Goal: Download file/media

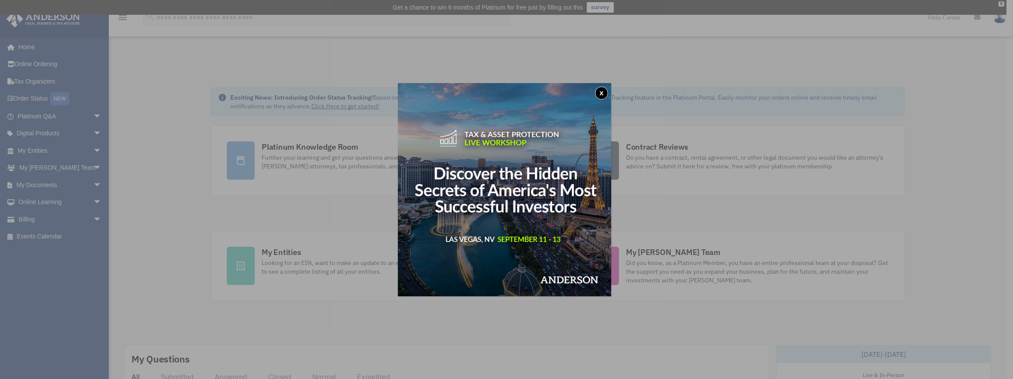
click at [604, 91] on button "x" at bounding box center [601, 93] width 13 height 13
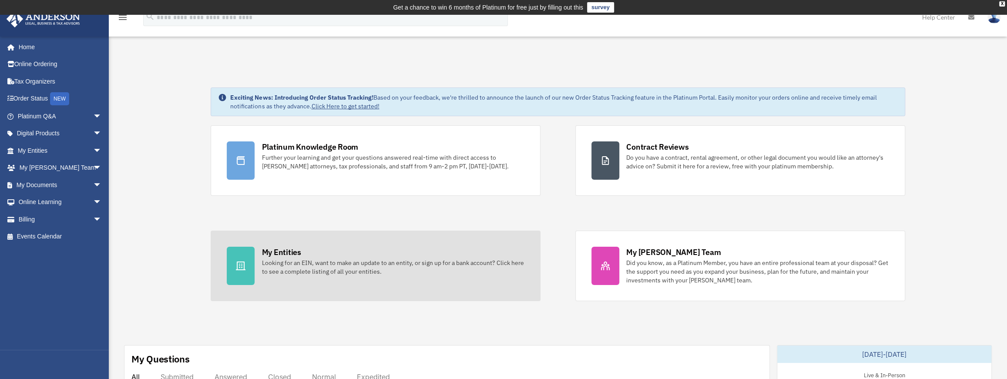
click at [272, 251] on div "My Entities" at bounding box center [281, 252] width 39 height 11
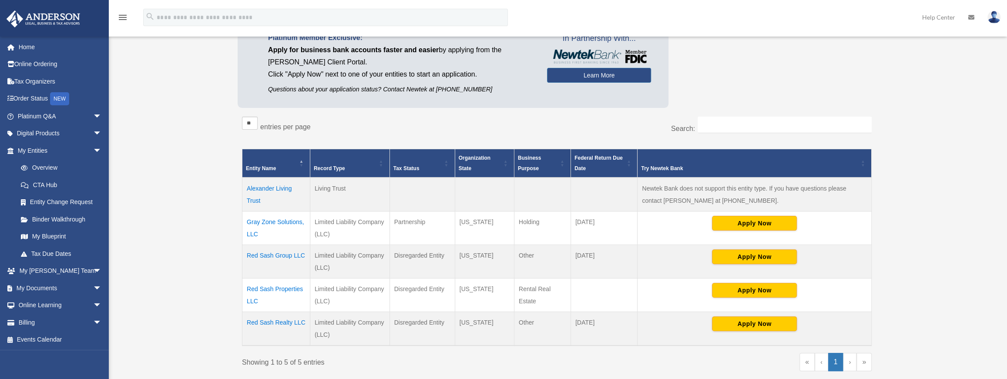
scroll to position [99, 0]
click at [293, 218] on td "Gray Zone Solutions, LLC" at bounding box center [276, 228] width 68 height 34
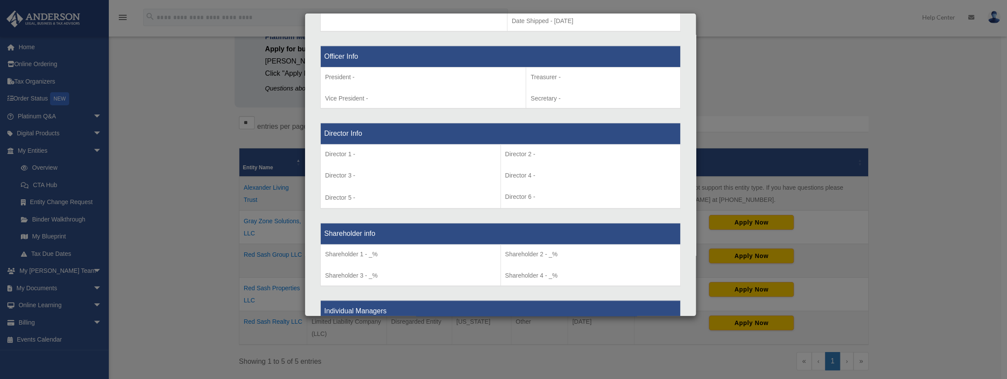
scroll to position [532, 0]
click at [817, 98] on div "Details × Articles Sent Organizational Date" at bounding box center [503, 189] width 1007 height 379
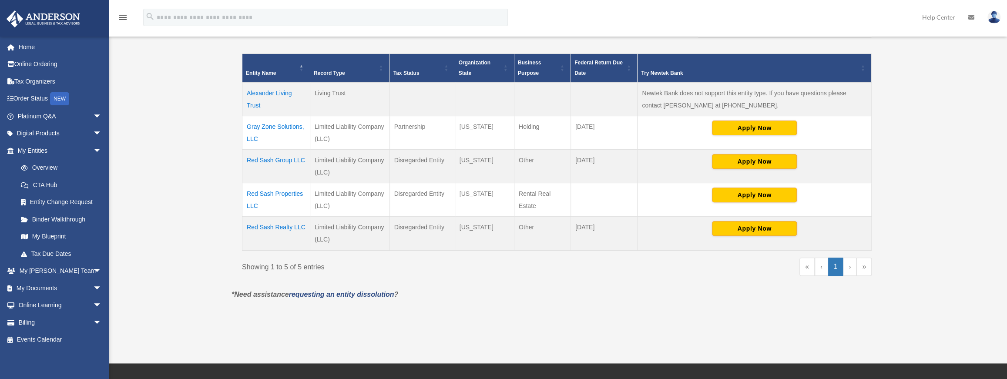
scroll to position [194, 0]
click at [272, 92] on td "Alexander Living Trust" at bounding box center [276, 99] width 68 height 34
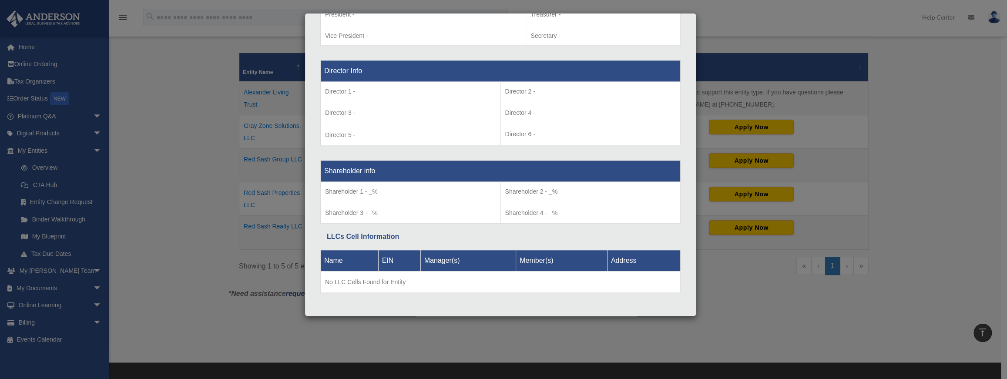
scroll to position [607, 0]
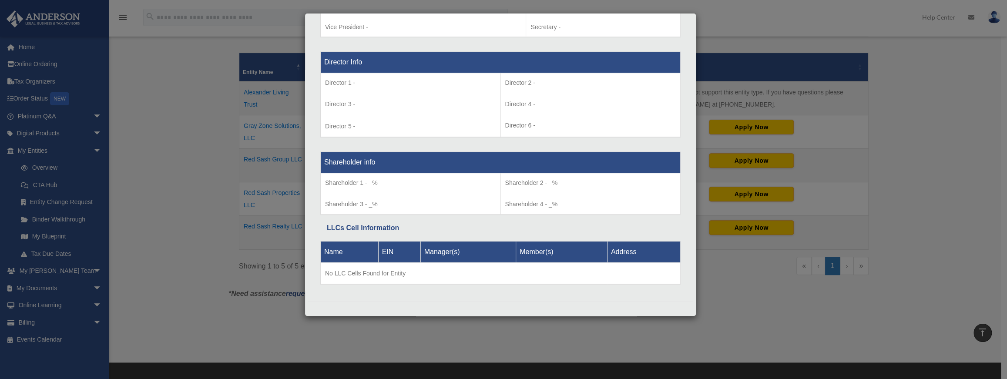
click at [774, 103] on div "Details × Articles Sent Organizational Date" at bounding box center [503, 189] width 1007 height 379
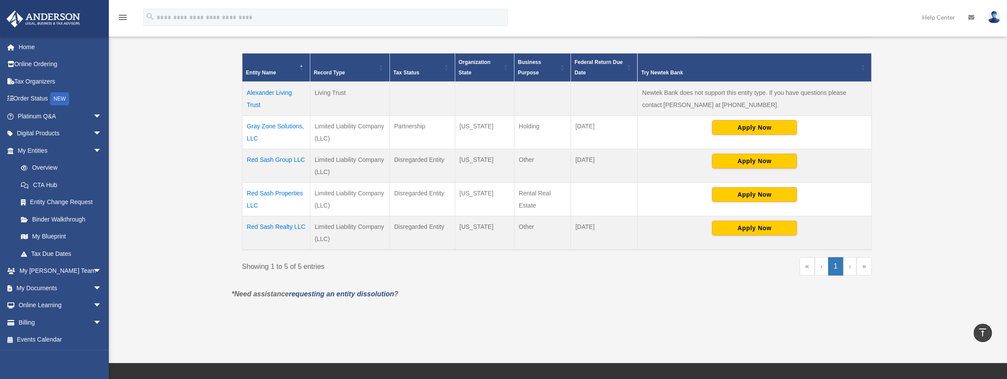
click at [289, 127] on td "Gray Zone Solutions, LLC" at bounding box center [276, 132] width 68 height 34
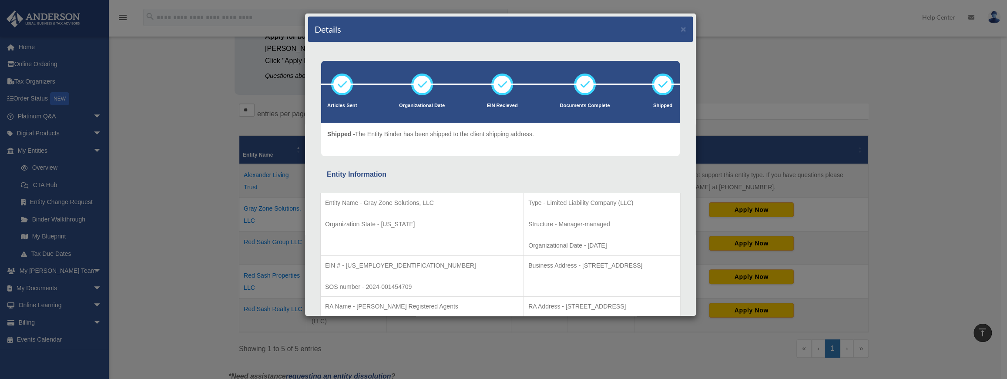
scroll to position [0, 0]
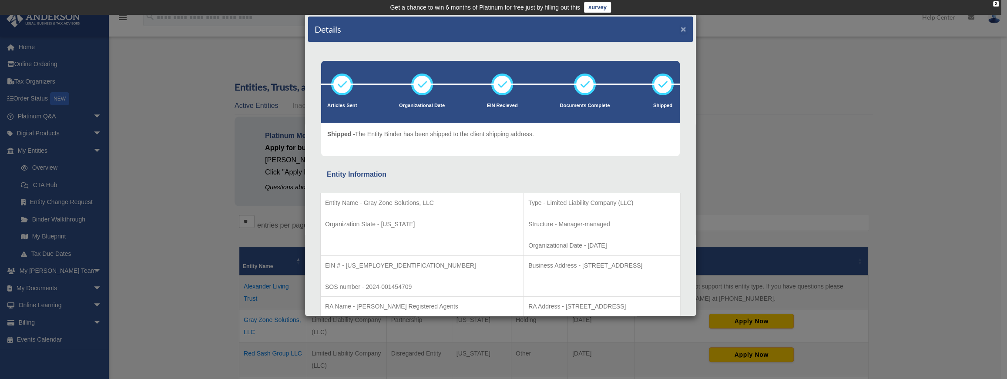
click at [681, 31] on button "×" at bounding box center [684, 28] width 6 height 9
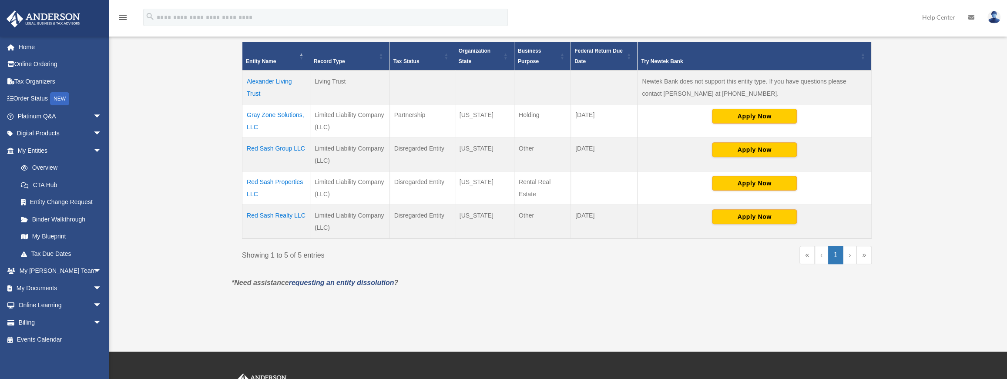
scroll to position [206, 0]
click at [276, 114] on td "Gray Zone Solutions, LLC" at bounding box center [276, 121] width 68 height 34
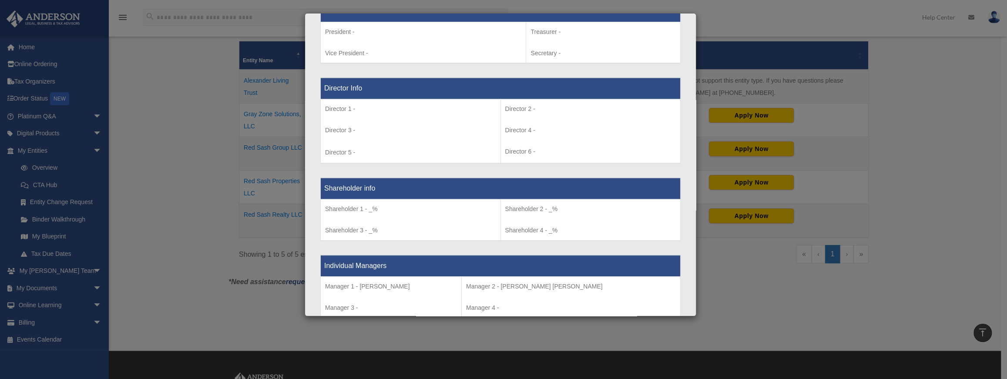
scroll to position [581, 0]
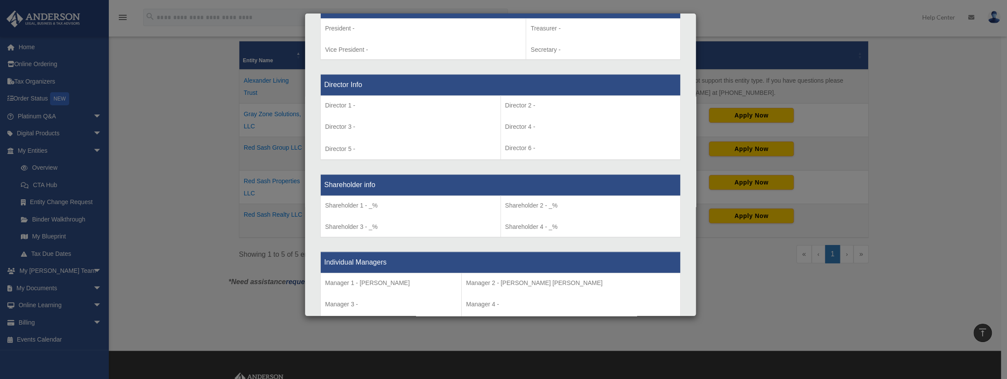
click at [757, 114] on div "Details × Articles Sent Organizational Date" at bounding box center [503, 189] width 1007 height 379
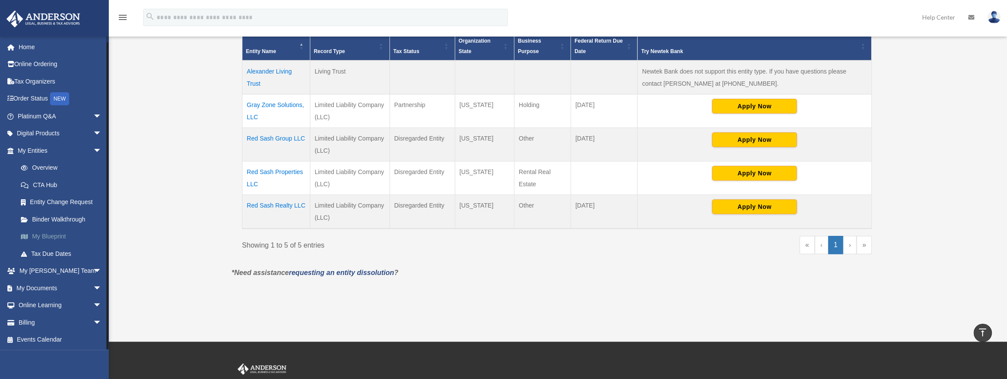
scroll to position [0, 0]
click at [94, 286] on span "arrow_drop_down" at bounding box center [101, 288] width 17 height 18
click at [37, 304] on link "Box" at bounding box center [63, 304] width 103 height 17
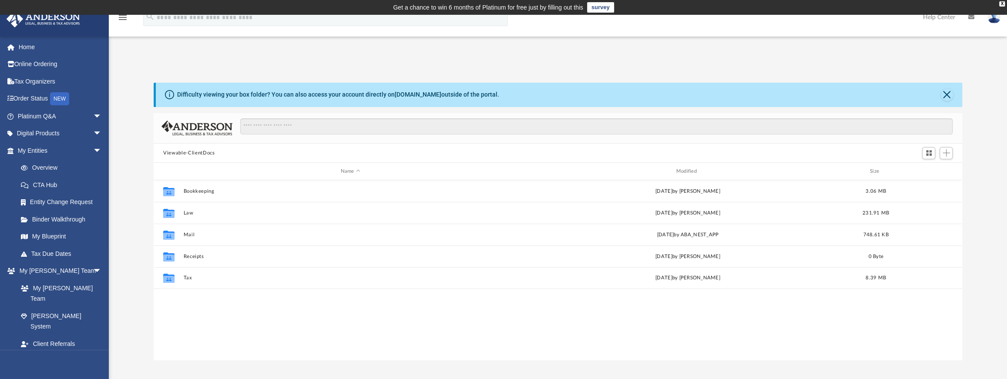
scroll to position [192, 802]
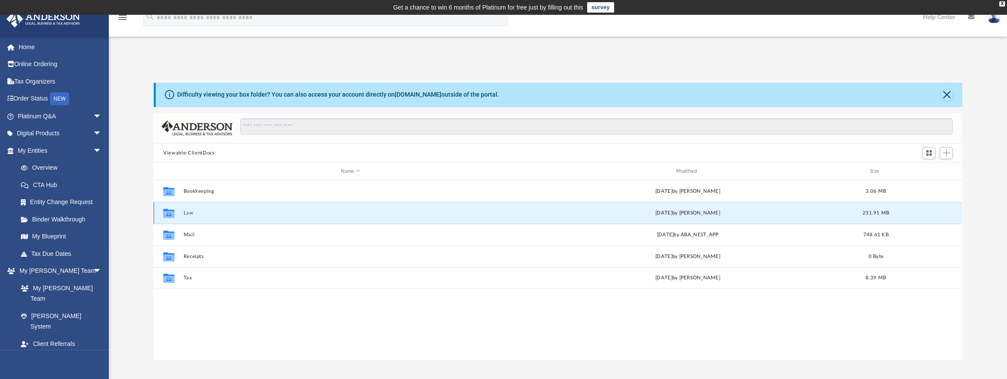
click at [189, 212] on button "Law" at bounding box center [351, 213] width 334 height 6
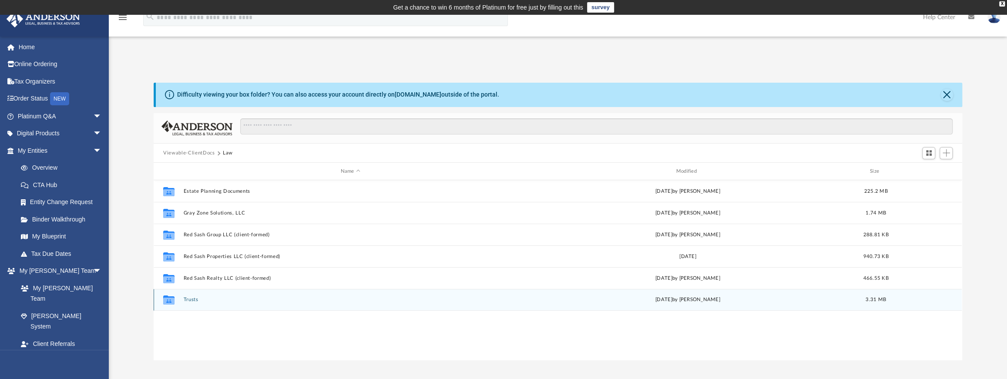
click at [194, 300] on button "Trusts" at bounding box center [351, 300] width 334 height 6
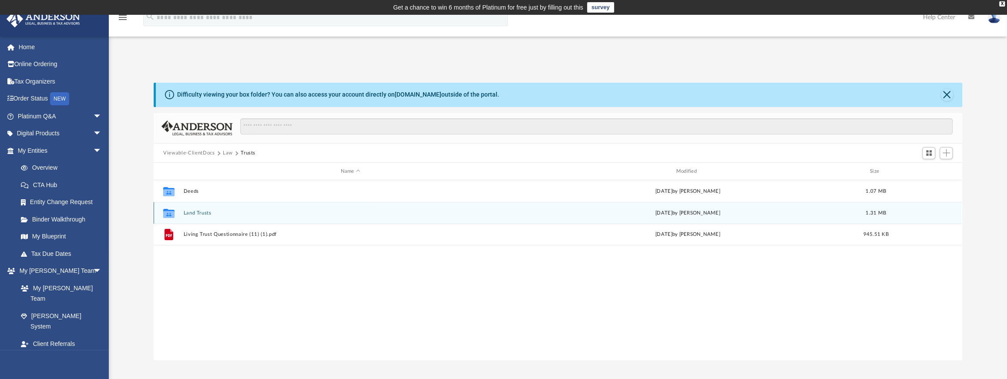
click at [205, 215] on button "Land Trusts" at bounding box center [351, 213] width 334 height 6
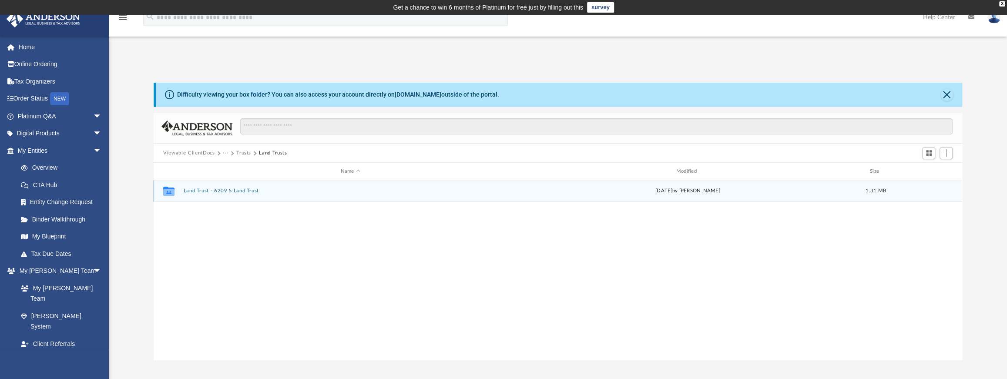
click at [220, 189] on button "Land Trust - 6209 S Land Trust" at bounding box center [351, 191] width 334 height 6
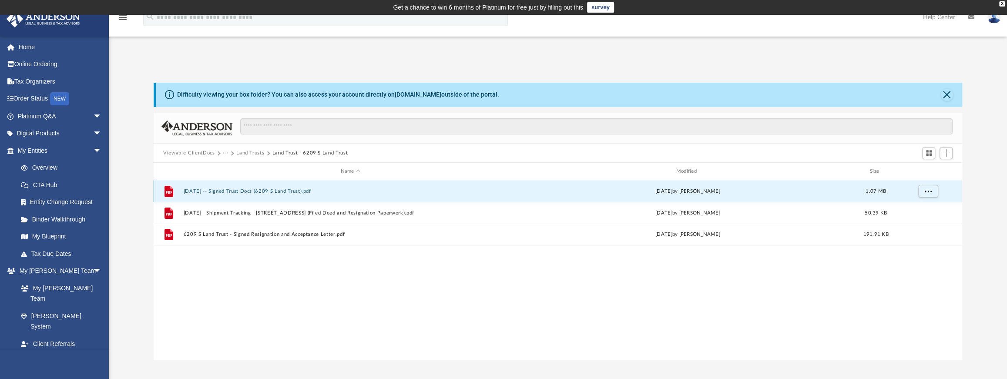
click at [242, 191] on button "[DATE] -- Signed Trust Docs (6209 S Land Trust).pdf" at bounding box center [351, 191] width 334 height 6
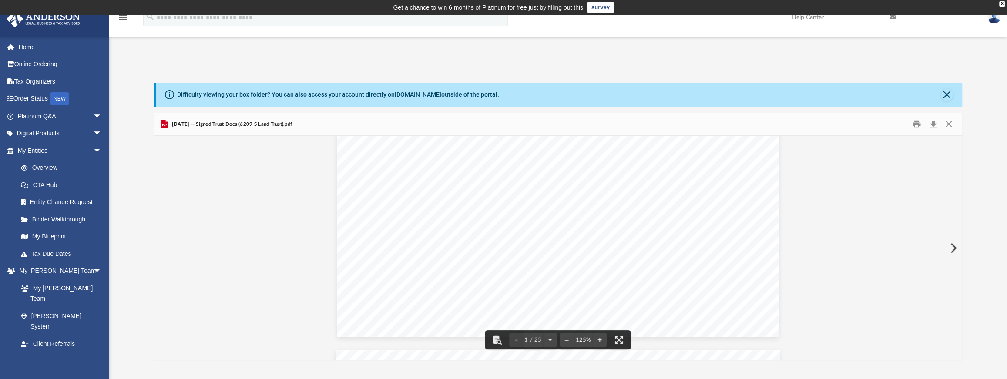
scroll to position [379, 0]
click at [931, 123] on button "Download" at bounding box center [934, 124] width 16 height 13
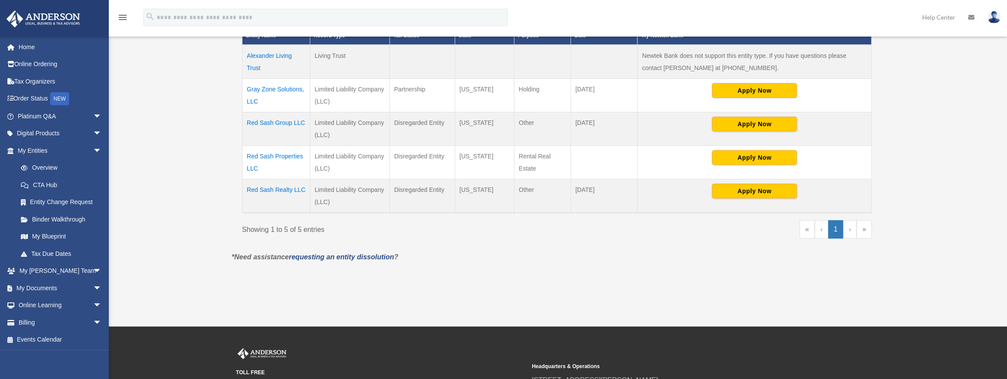
scroll to position [230, 0]
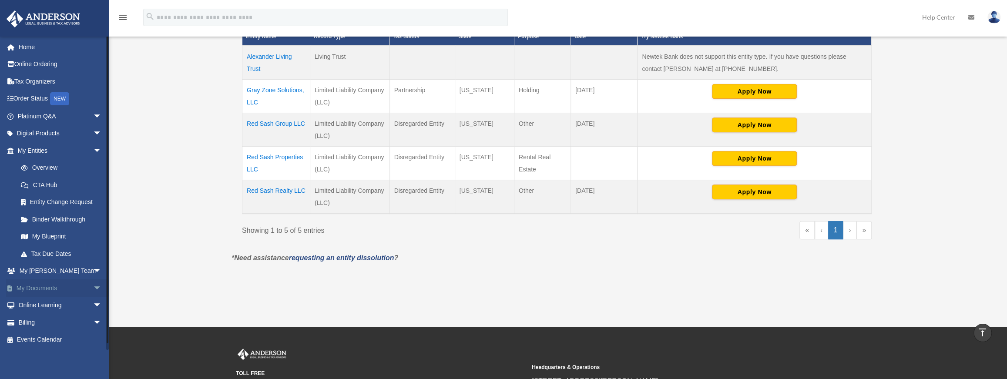
click at [56, 286] on link "My Documents arrow_drop_down" at bounding box center [60, 287] width 109 height 17
click at [93, 288] on span "arrow_drop_down" at bounding box center [101, 288] width 17 height 18
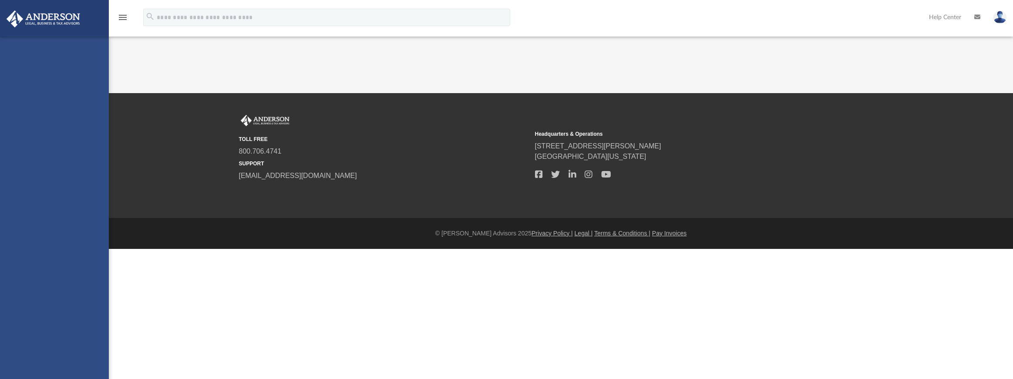
click at [35, 304] on div "[EMAIL_ADDRESS][DOMAIN_NAME] Sign Out [EMAIL_ADDRESS][DOMAIN_NAME] Home Online …" at bounding box center [54, 226] width 109 height 379
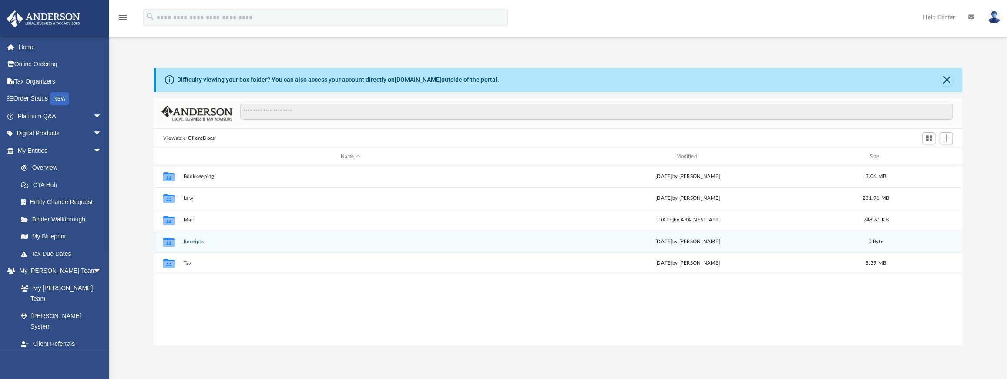
scroll to position [192, 802]
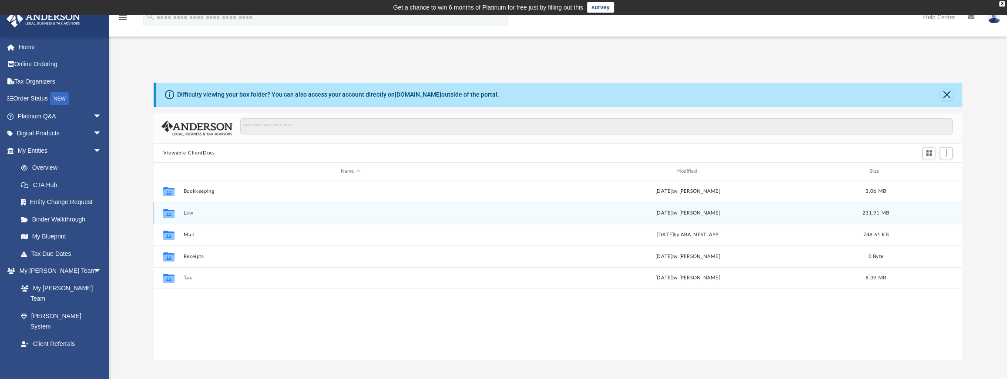
click at [188, 210] on button "Law" at bounding box center [351, 213] width 334 height 6
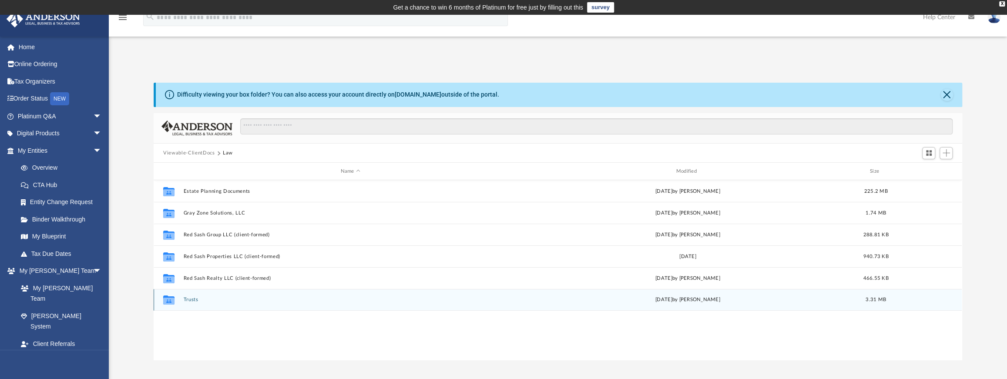
click at [184, 298] on button "Trusts" at bounding box center [351, 300] width 334 height 6
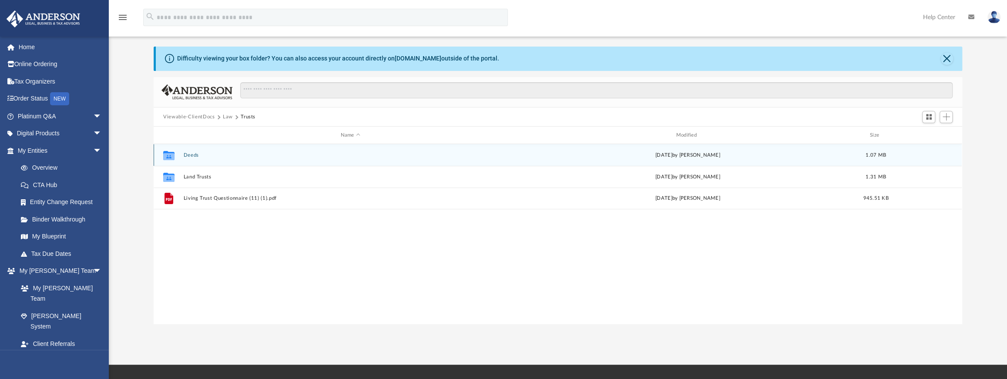
scroll to position [37, 0]
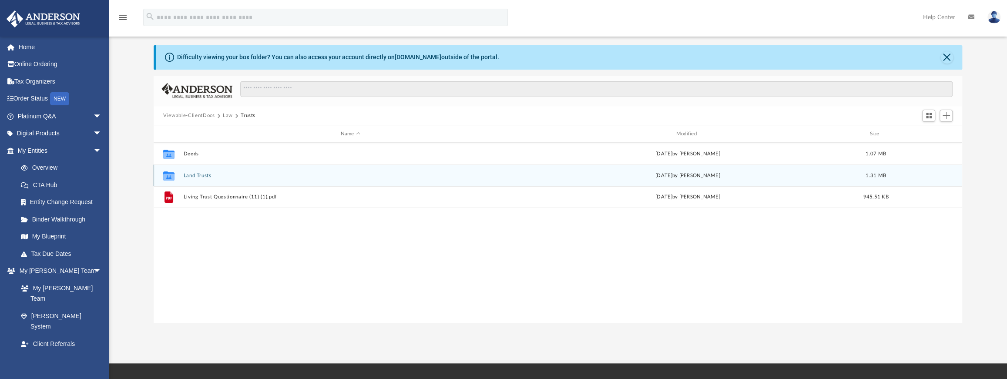
click at [197, 174] on button "Land Trusts" at bounding box center [351, 176] width 334 height 6
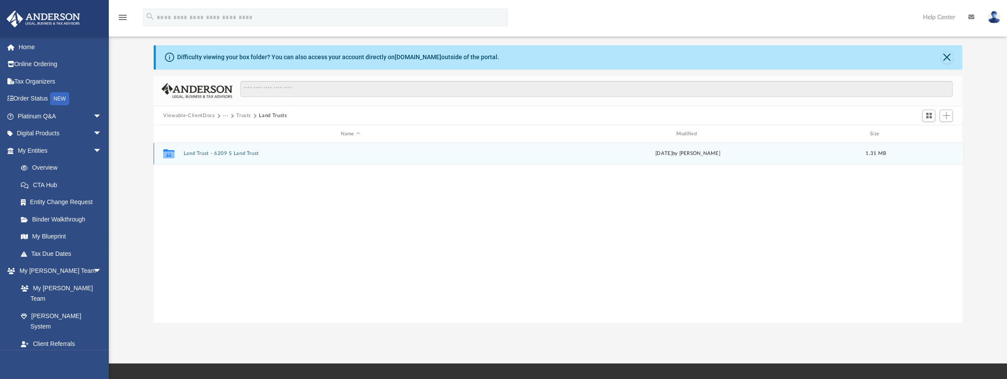
scroll to position [3, 0]
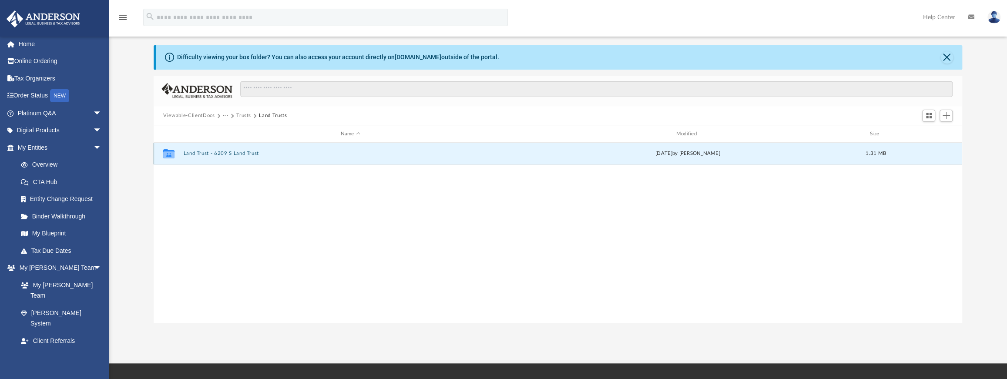
click at [189, 155] on button "Land Trust - 6209 S Land Trust" at bounding box center [351, 154] width 334 height 6
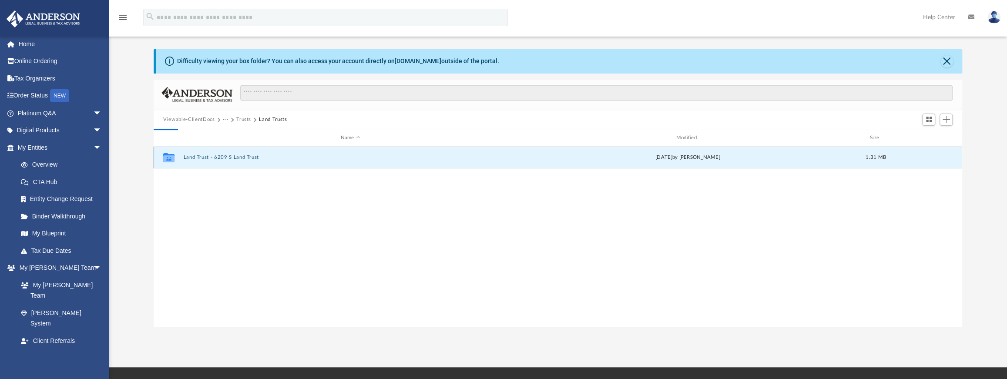
scroll to position [35, 0]
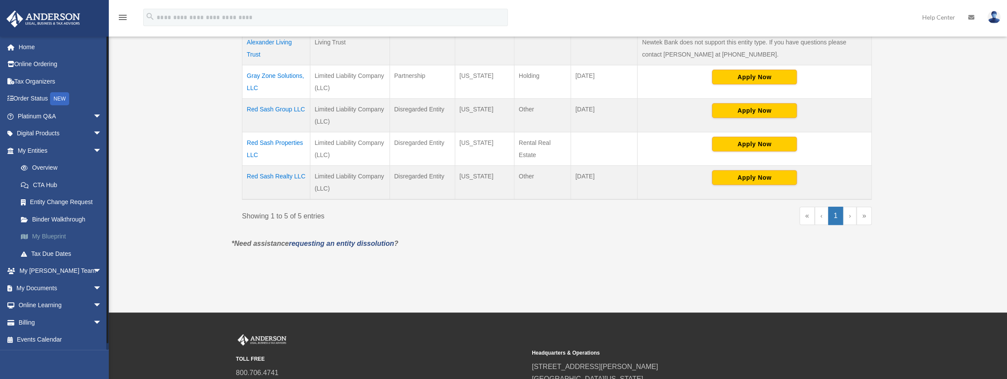
scroll to position [244, 0]
click at [60, 291] on link "My Documents arrow_drop_down" at bounding box center [60, 287] width 109 height 17
click at [93, 289] on span "arrow_drop_down" at bounding box center [101, 288] width 17 height 18
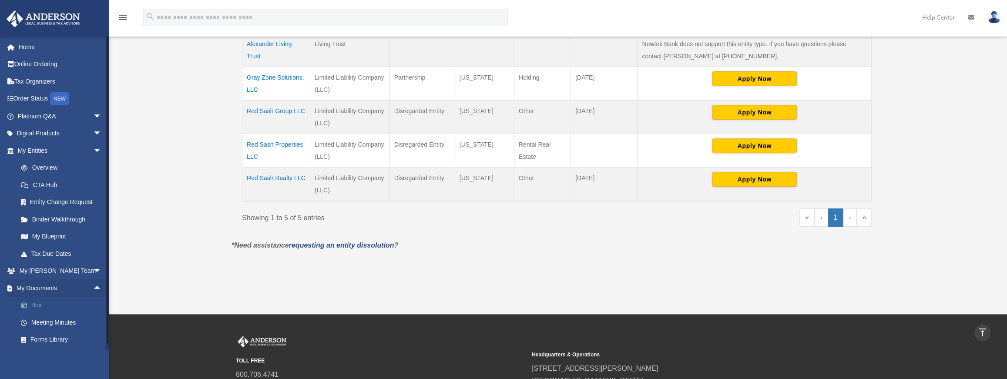
scroll to position [244, 0]
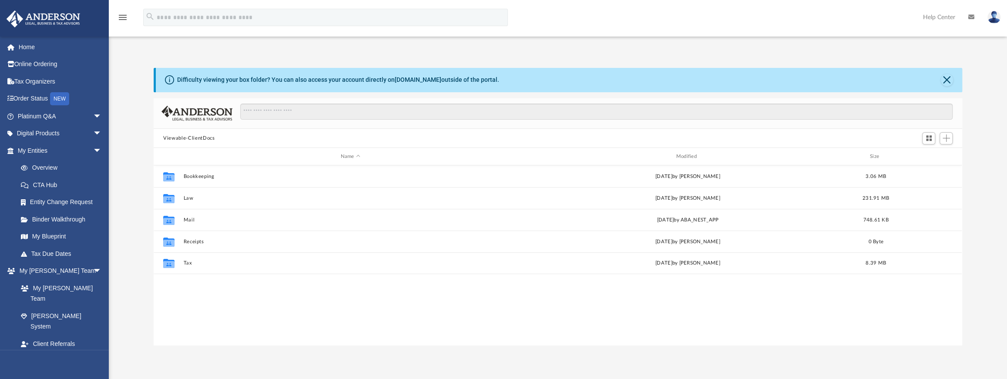
scroll to position [192, 802]
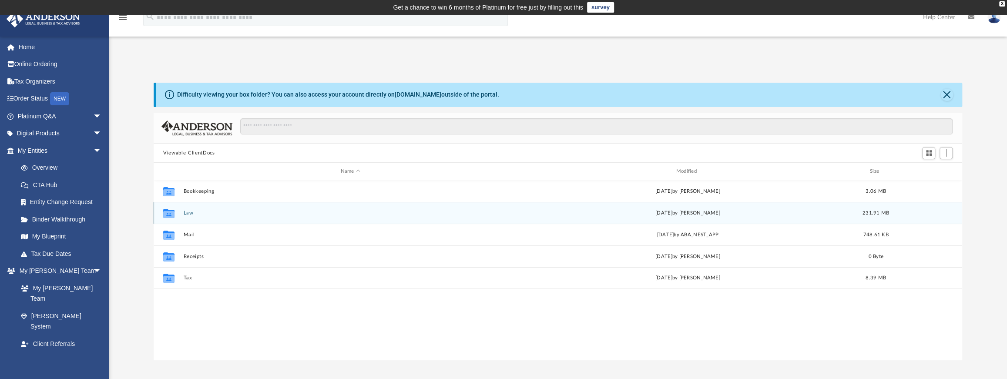
click at [184, 211] on button "Law" at bounding box center [351, 213] width 334 height 6
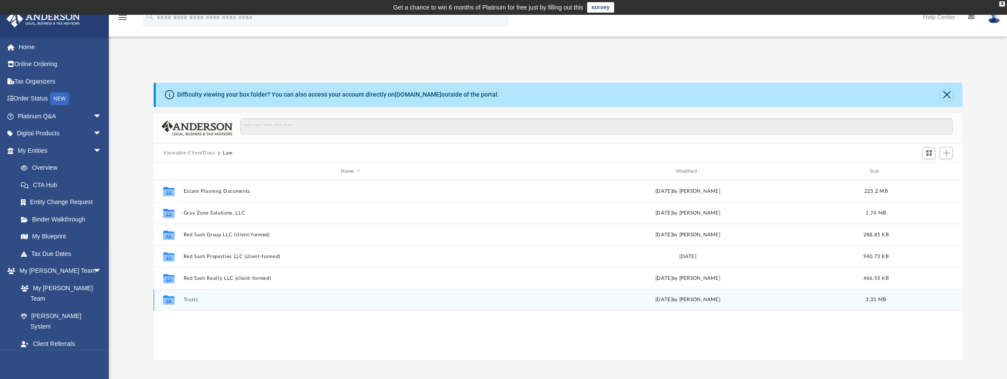
click at [166, 303] on icon "grid" at bounding box center [168, 301] width 11 height 7
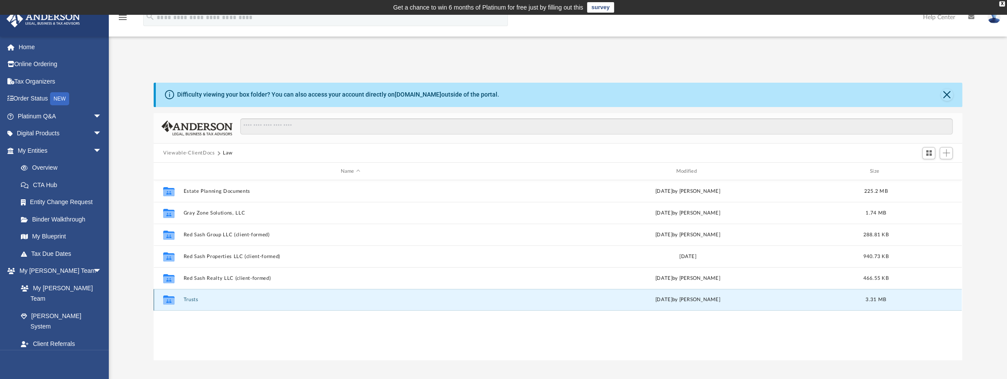
click at [171, 302] on icon "grid" at bounding box center [168, 300] width 11 height 9
click at [194, 300] on button "Trusts" at bounding box center [351, 300] width 334 height 6
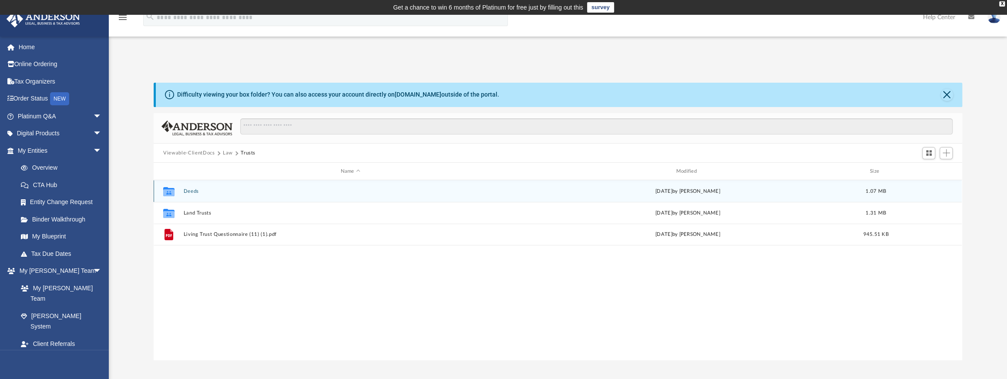
click at [190, 189] on button "Deeds" at bounding box center [351, 191] width 334 height 6
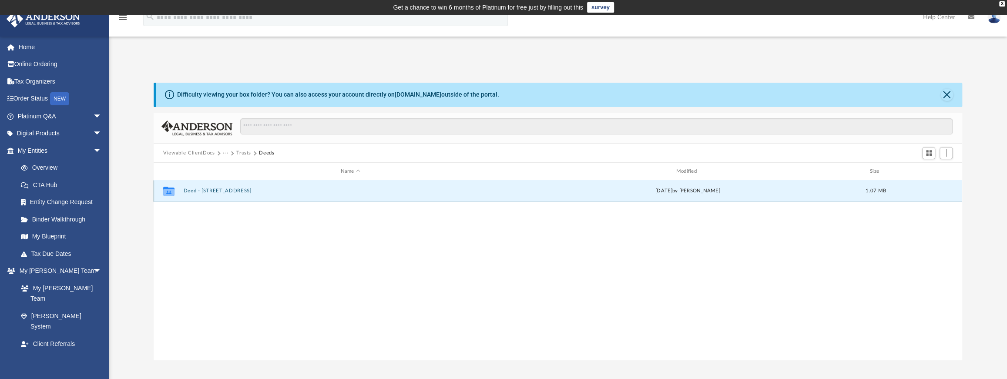
click at [190, 189] on button "Deed - 6209 3rd Street South" at bounding box center [351, 191] width 334 height 6
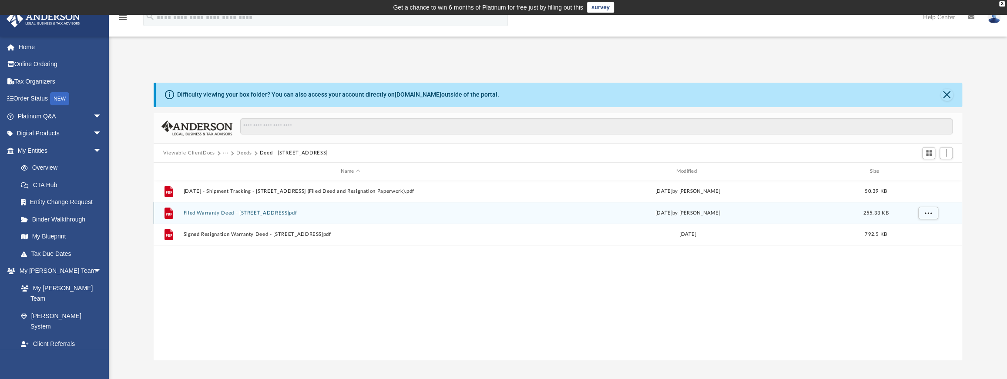
click at [272, 210] on button "Filed Warranty Deed - 6209 3rd Street South.pdf" at bounding box center [351, 213] width 334 height 6
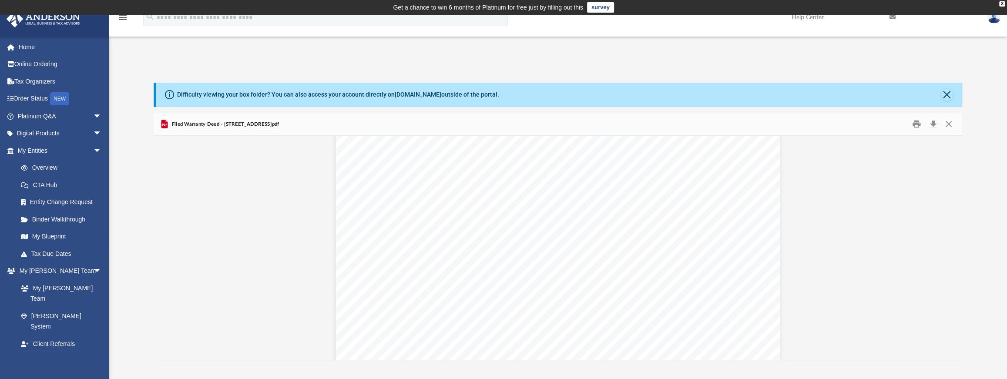
scroll to position [166, 0]
click at [917, 124] on button "Print" at bounding box center [916, 124] width 17 height 13
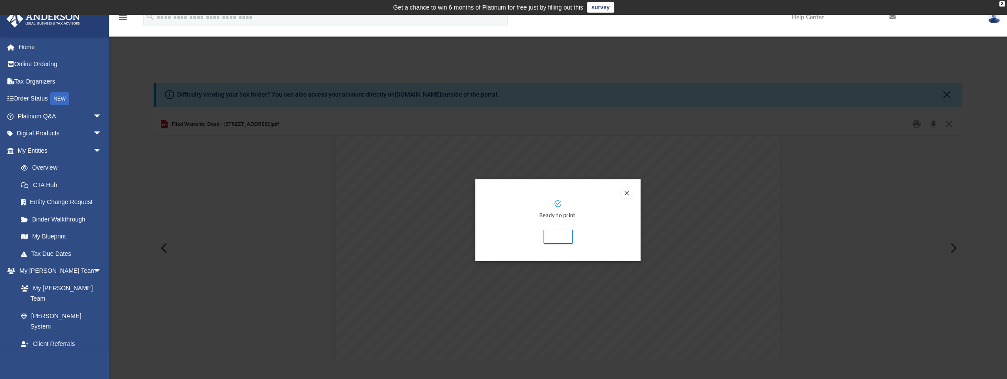
click at [627, 194] on button "Preview" at bounding box center [627, 193] width 10 height 10
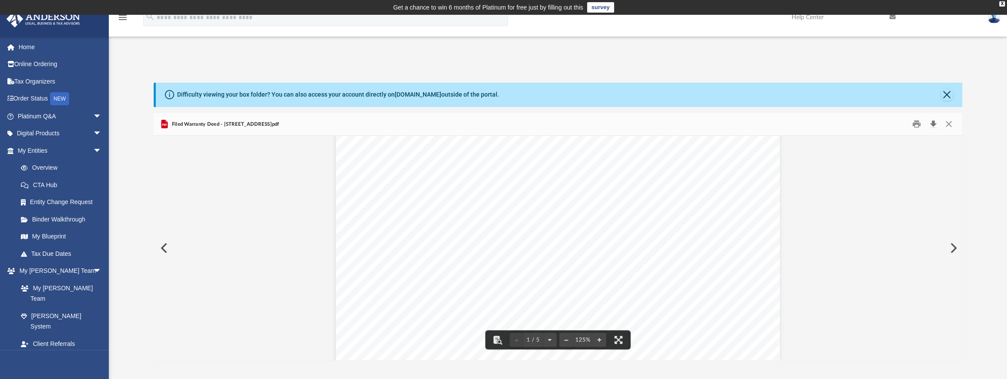
click at [931, 127] on button "Download" at bounding box center [934, 124] width 16 height 13
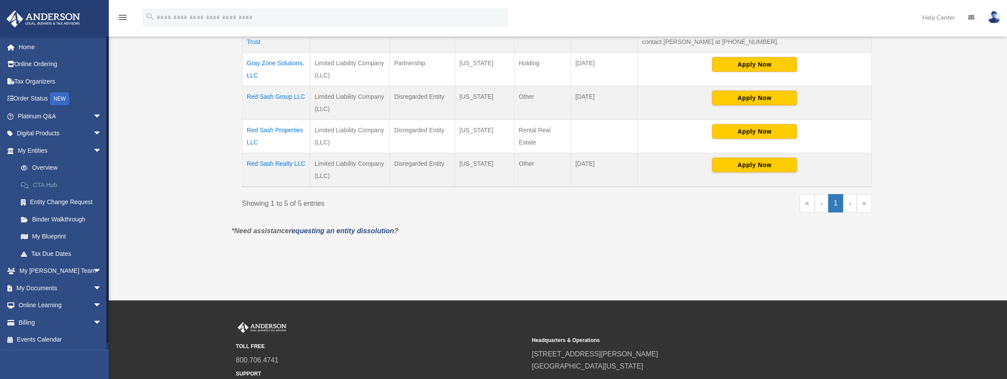
scroll to position [258, 0]
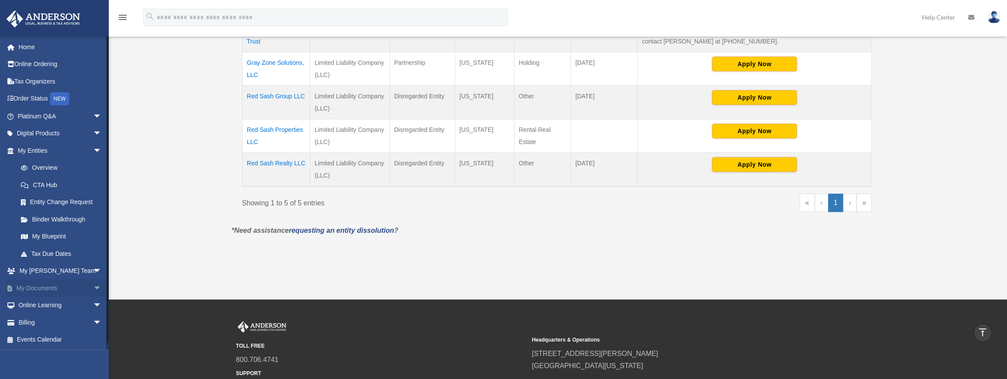
click at [93, 283] on span "arrow_drop_down" at bounding box center [101, 288] width 17 height 18
click at [41, 306] on link "Box" at bounding box center [63, 305] width 103 height 17
click at [32, 306] on link "Box" at bounding box center [63, 305] width 103 height 17
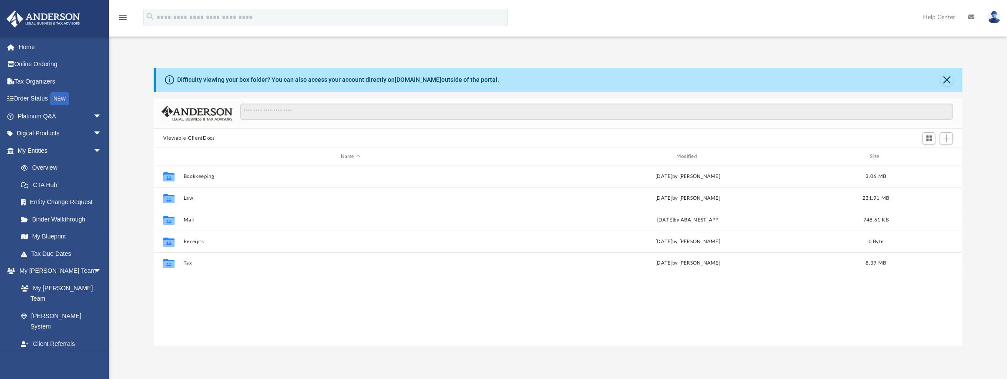
scroll to position [192, 802]
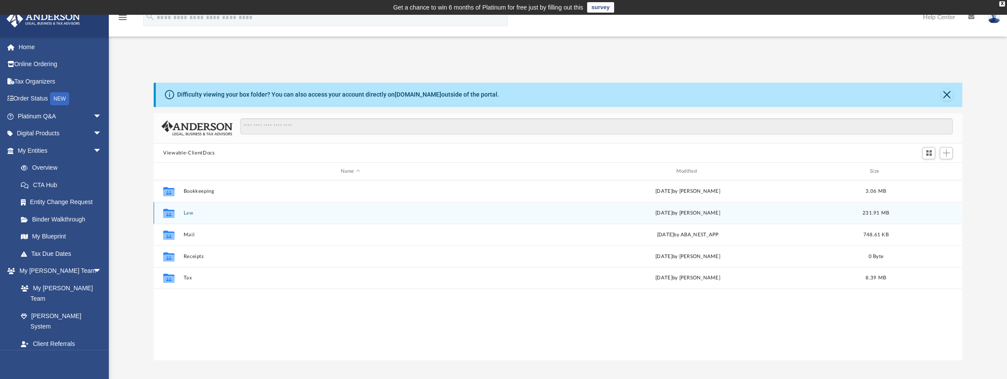
click at [184, 212] on button "Law" at bounding box center [351, 213] width 334 height 6
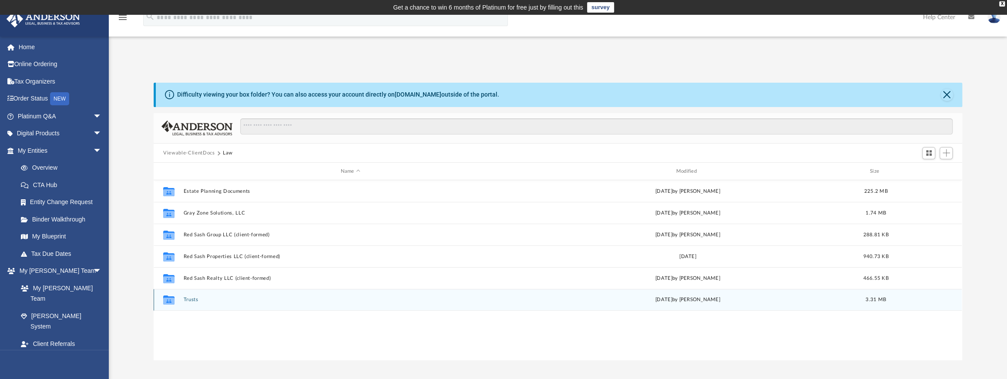
click at [190, 298] on button "Trusts" at bounding box center [351, 300] width 334 height 6
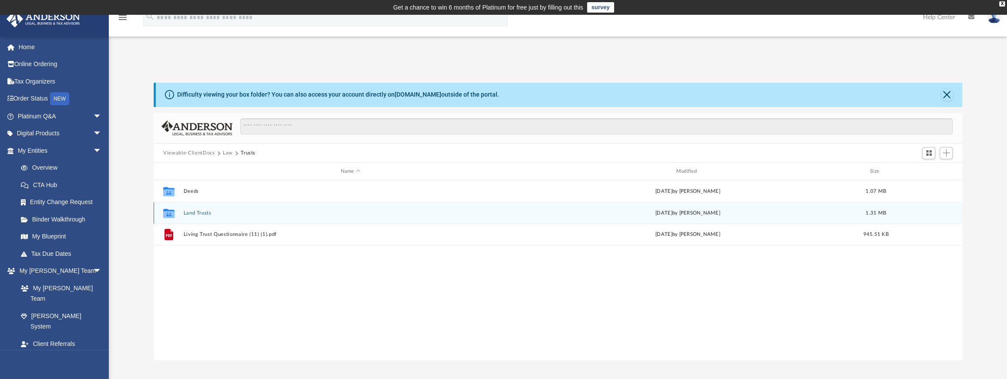
click at [192, 210] on button "Land Trusts" at bounding box center [351, 213] width 334 height 6
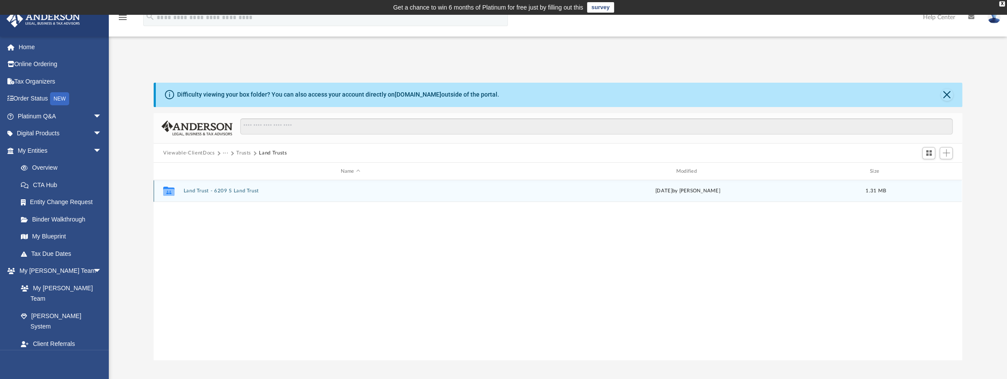
click at [196, 187] on div "Collaborated Folder Land Trust - 6209 S Land Trust Wed Sep 18 2024 by Cassie Yu…" at bounding box center [558, 191] width 808 height 22
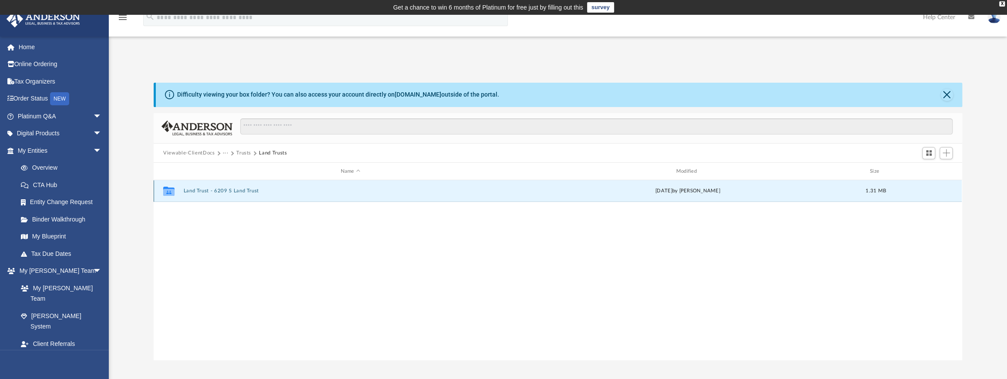
click at [196, 189] on button "Land Trust - 6209 S Land Trust" at bounding box center [351, 191] width 334 height 6
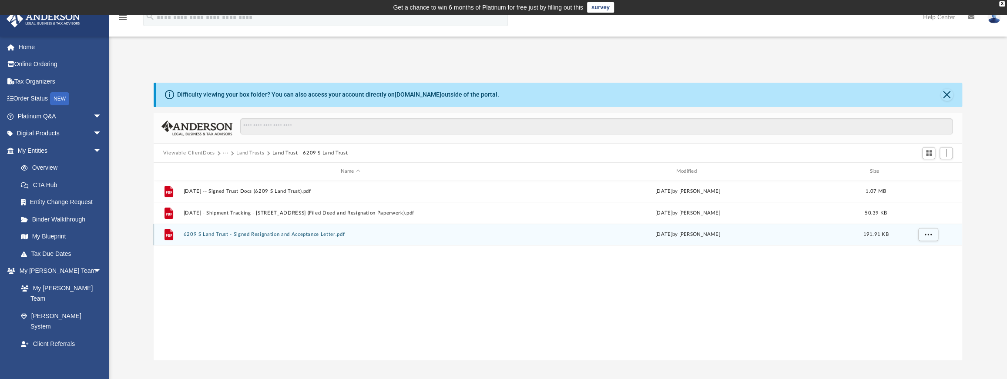
click at [246, 233] on button "6209 S Land Trust - Signed Resignation and Acceptance Letter.pdf" at bounding box center [351, 235] width 334 height 6
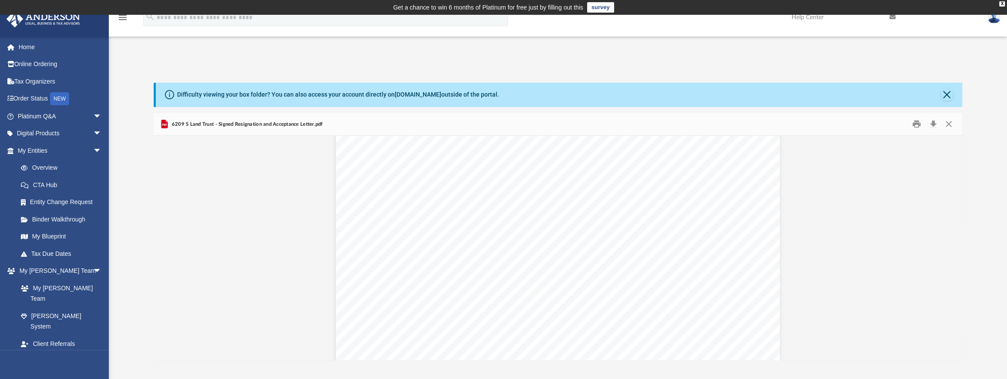
scroll to position [113, 0]
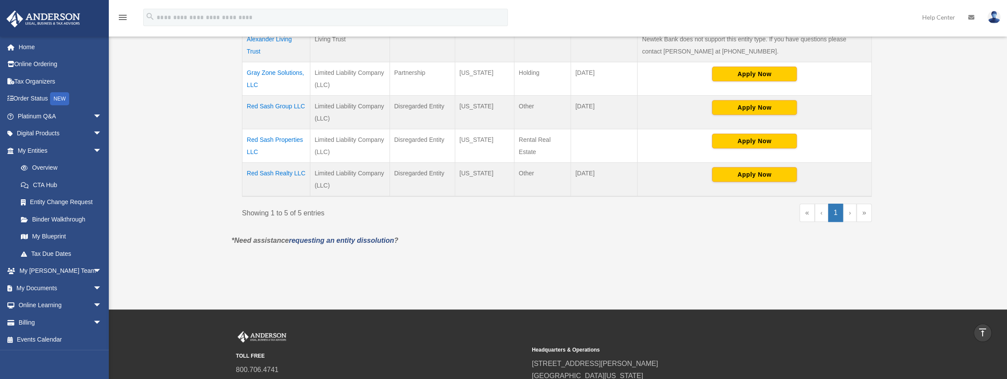
scroll to position [244, 0]
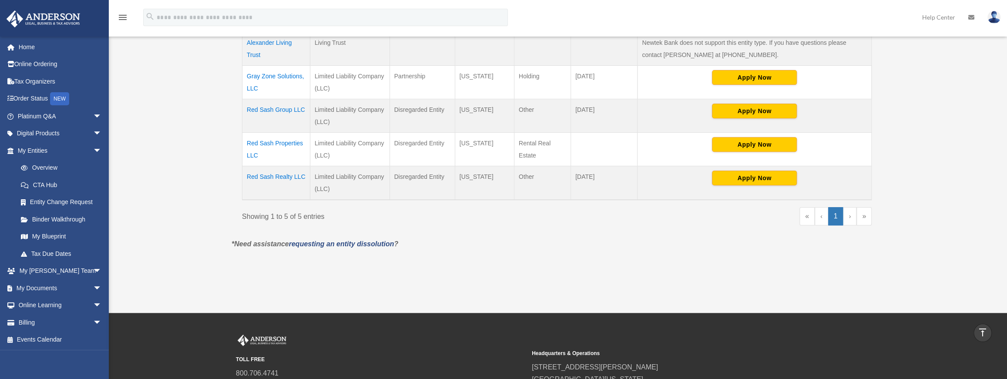
click at [287, 74] on td "Gray Zone Solutions, LLC" at bounding box center [276, 82] width 68 height 34
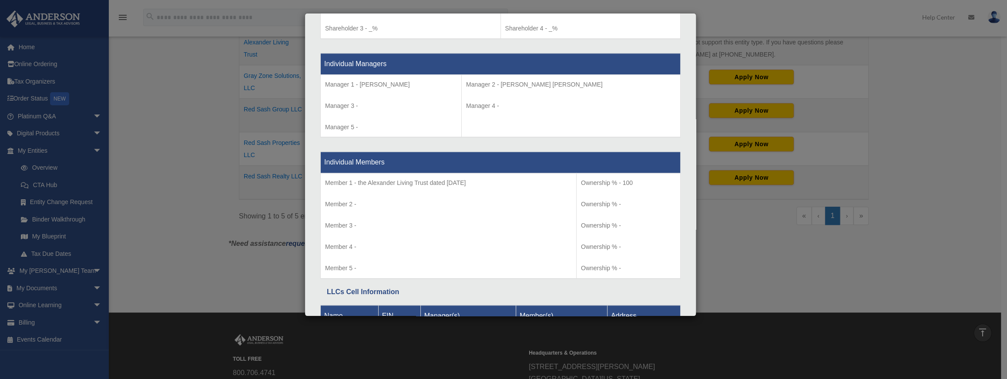
scroll to position [843, 0]
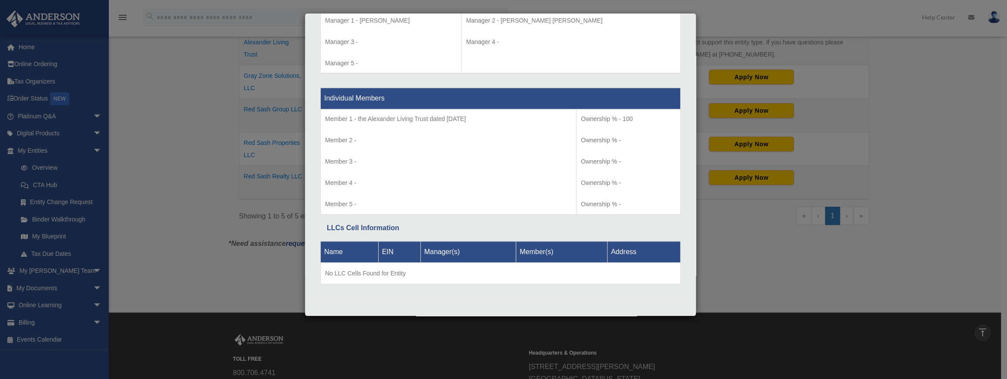
click at [764, 271] on div "Details × Articles Sent Organizational Date" at bounding box center [503, 189] width 1007 height 379
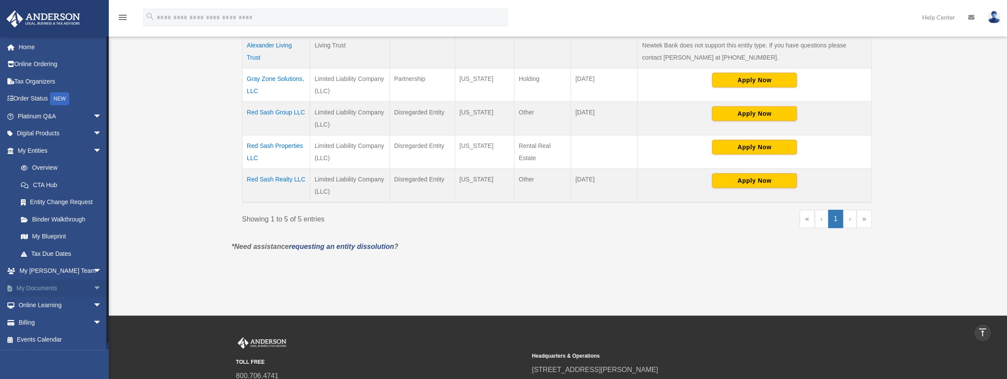
click at [60, 288] on link "My Documents arrow_drop_down" at bounding box center [60, 287] width 109 height 17
click at [93, 286] on span "arrow_drop_down" at bounding box center [101, 288] width 17 height 18
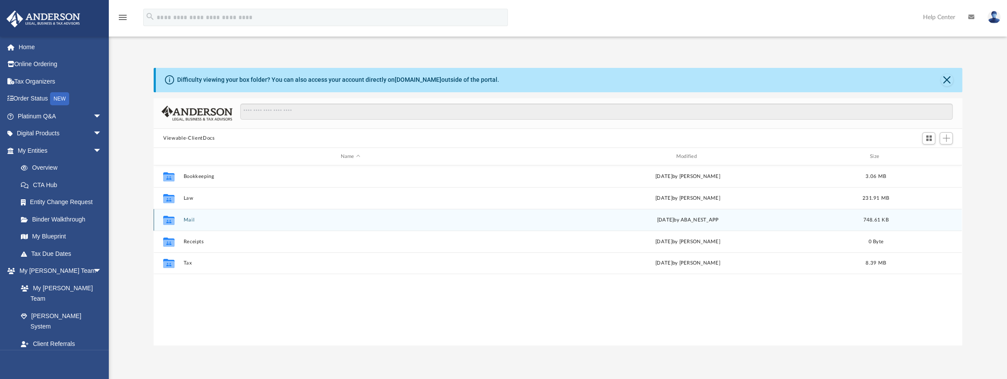
scroll to position [192, 802]
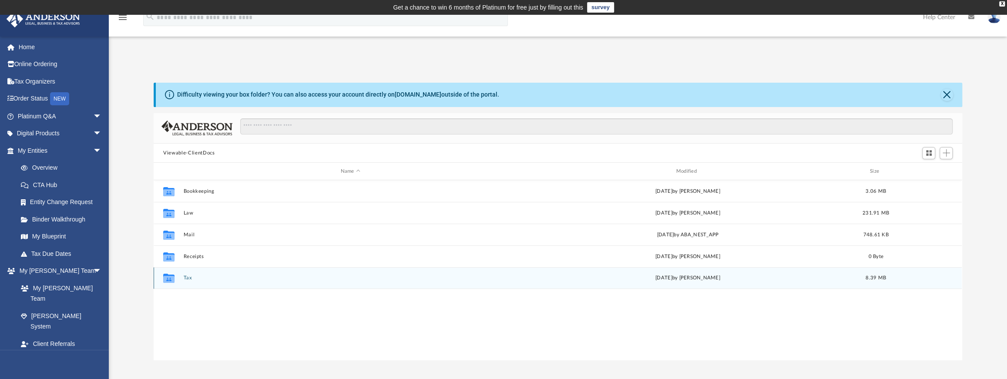
click at [184, 277] on button "Tax" at bounding box center [351, 278] width 334 height 6
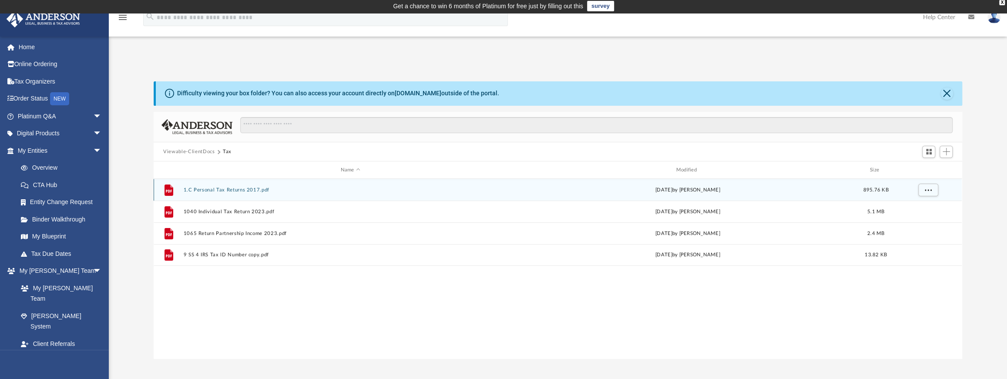
scroll to position [0, 0]
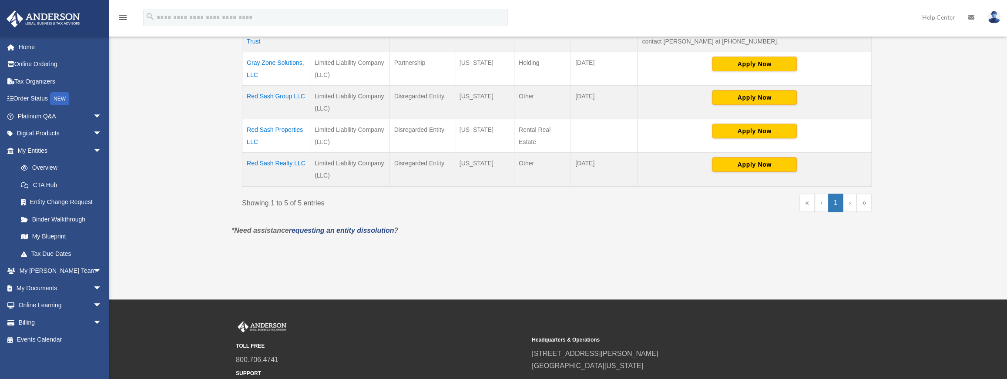
scroll to position [259, 0]
